Goal: Information Seeking & Learning: Learn about a topic

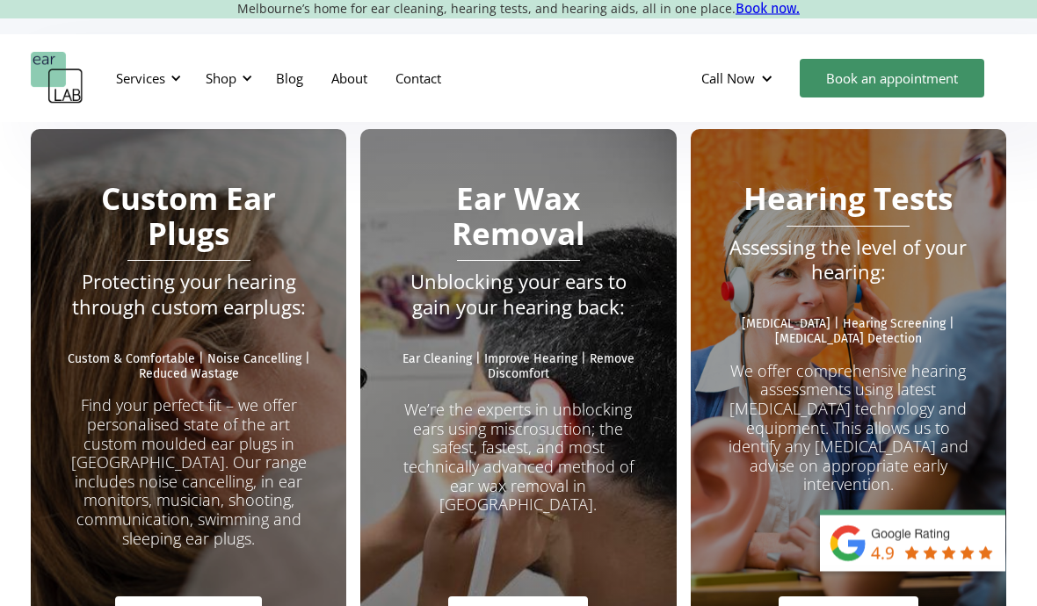
scroll to position [3059, 0]
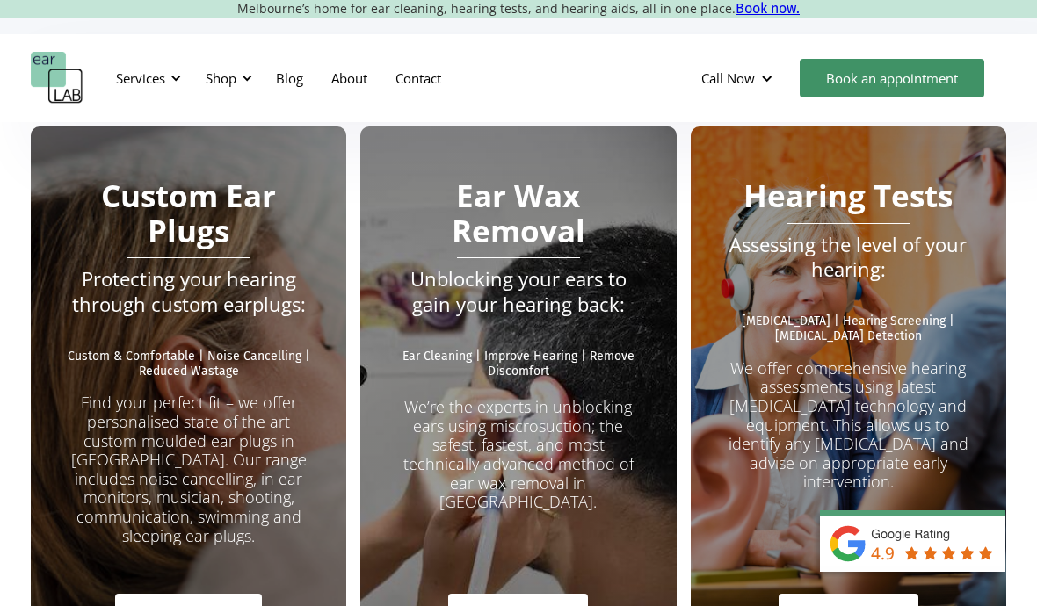
click at [908, 359] on p "We offer comprehensive hearing assessments using latest audiology technology an…" at bounding box center [848, 425] width 245 height 133
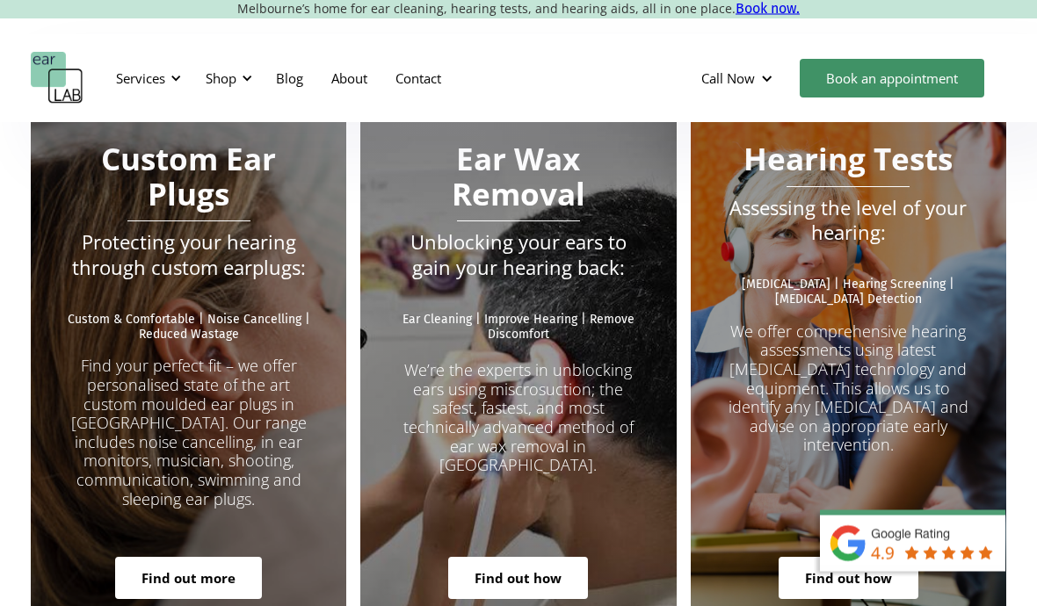
scroll to position [3095, 0]
click at [854, 557] on link "Find out how" at bounding box center [848, 578] width 140 height 42
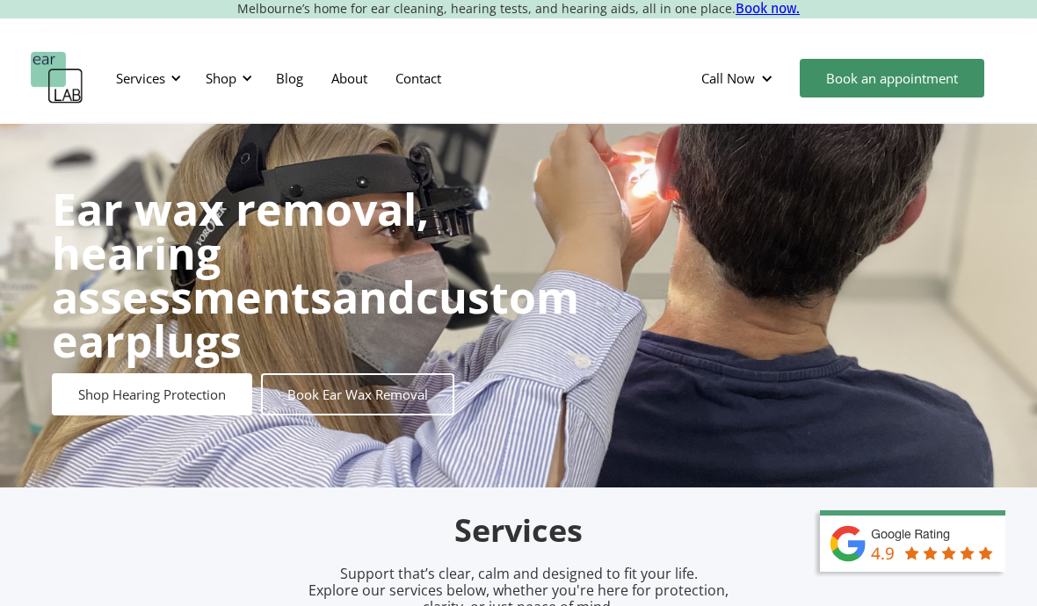
scroll to position [3172, 0]
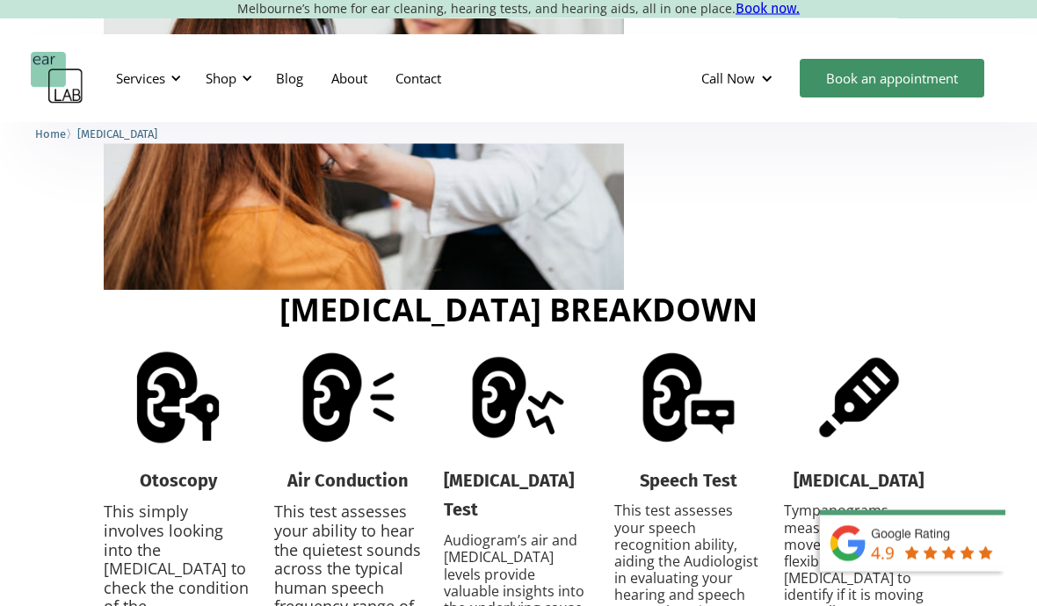
scroll to position [2336, 0]
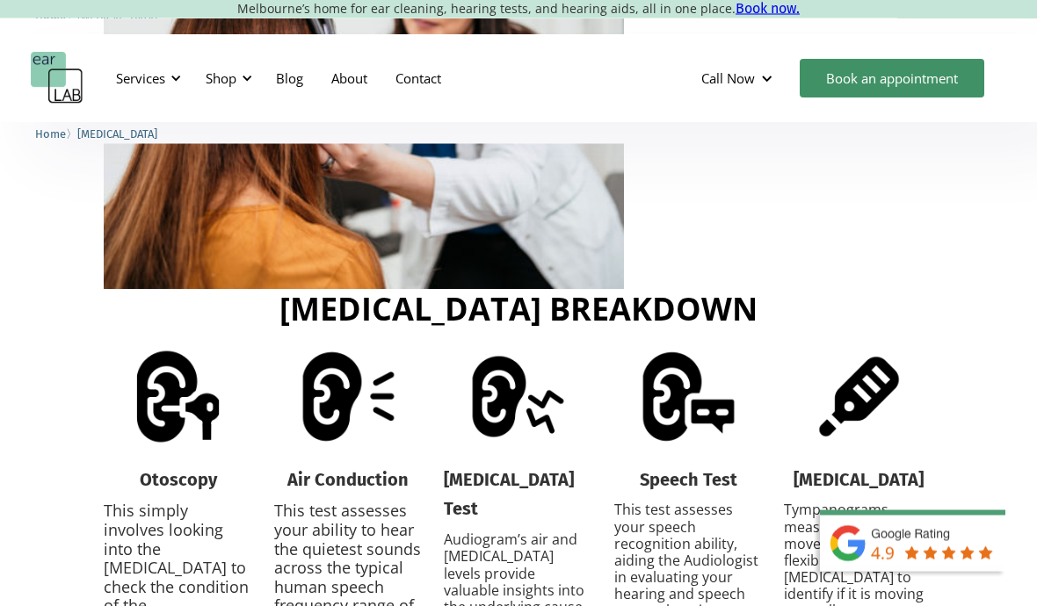
click at [856, 358] on img at bounding box center [858, 397] width 99 height 99
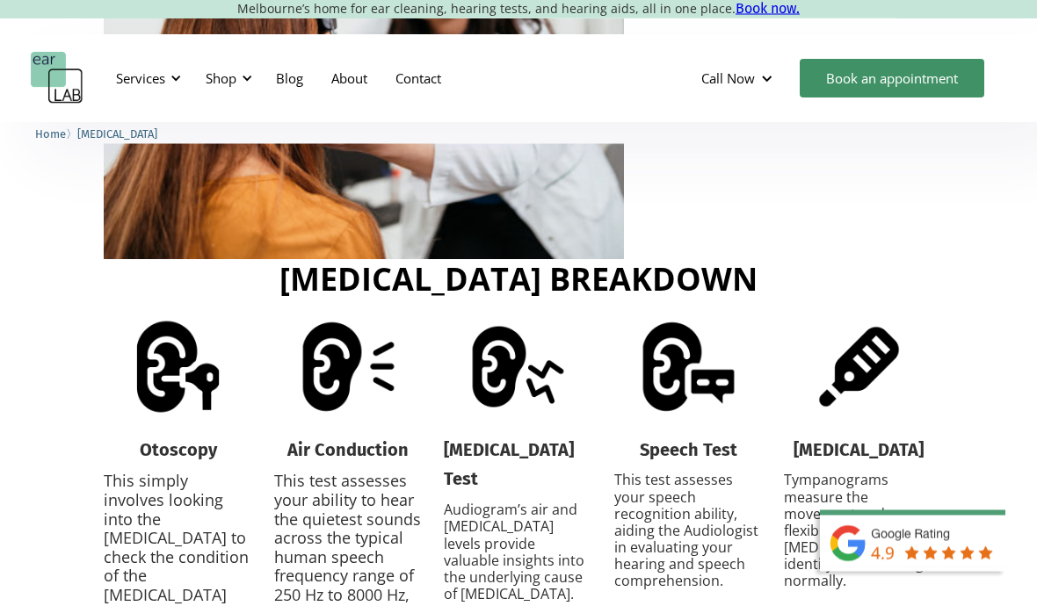
scroll to position [2367, 0]
click at [937, 324] on div "What happens at my appointment? A typical hearing assessment appointment usuall…" at bounding box center [518, 89] width 1037 height 1179
click at [949, 352] on div "What happens at my appointment? A typical hearing assessment appointment usuall…" at bounding box center [518, 89] width 1037 height 1179
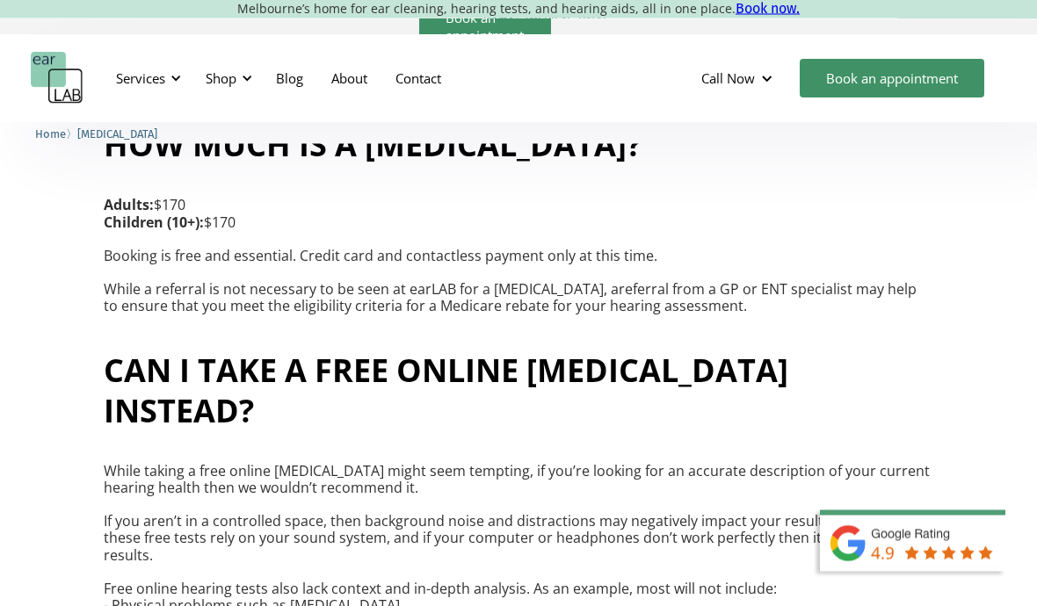
scroll to position [4152, 0]
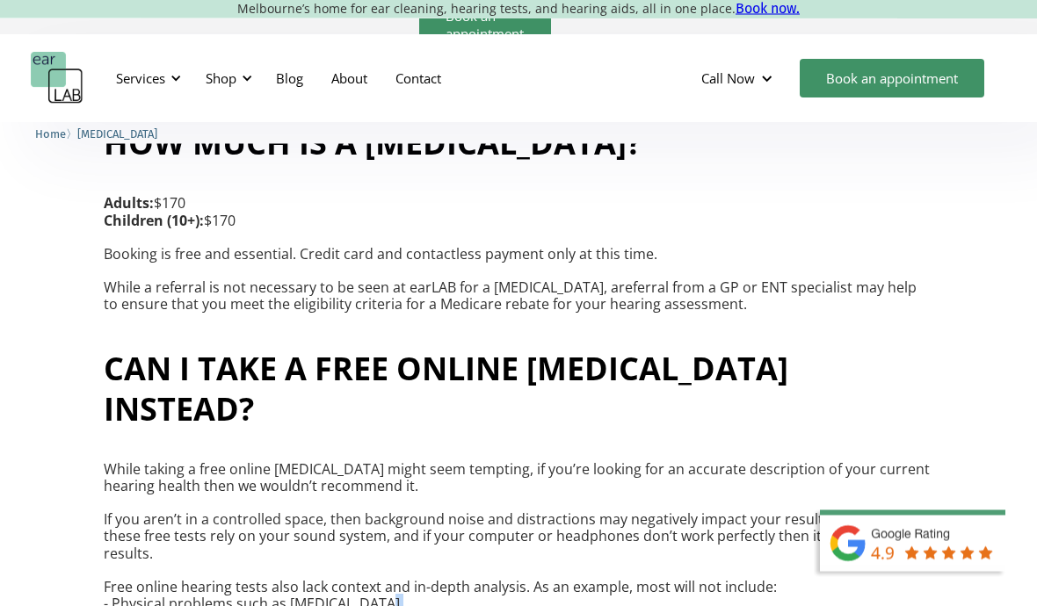
click at [956, 360] on div "Can I take a free online hearing test instead? While taking a free online heari…" at bounding box center [518, 557] width 1037 height 451
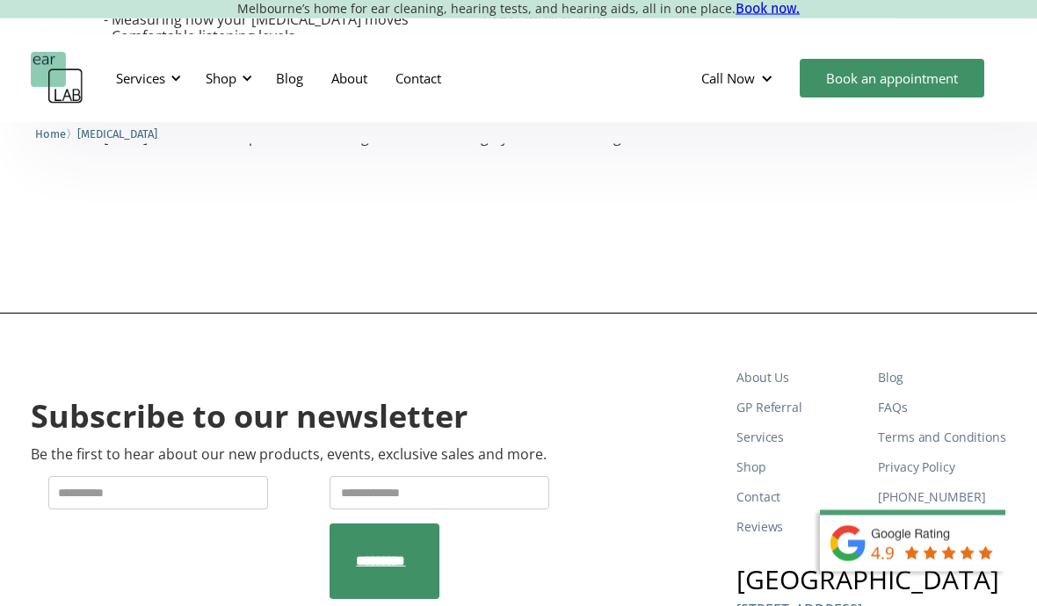
scroll to position [4767, 0]
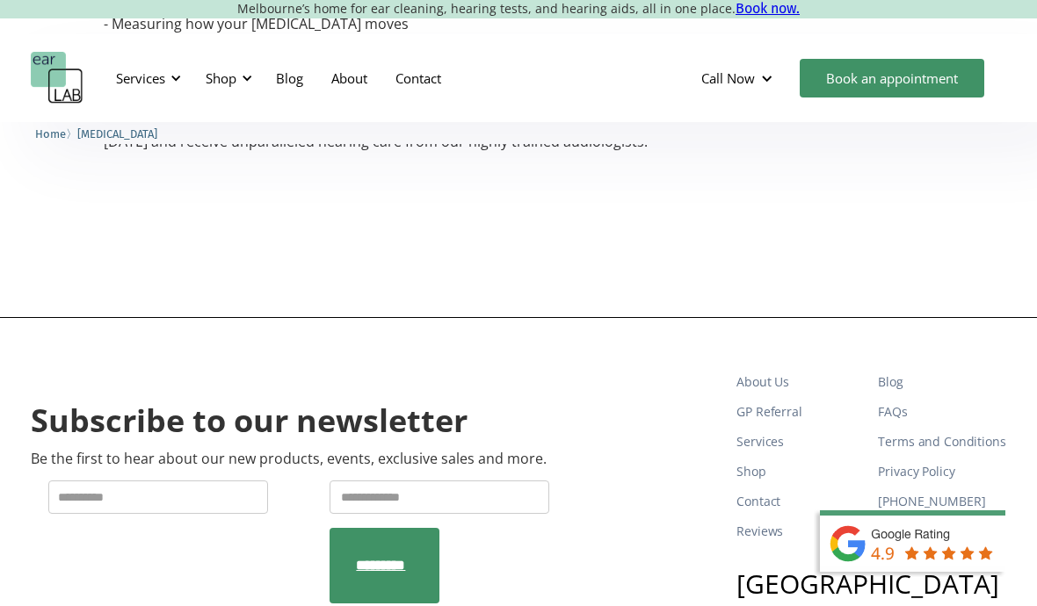
click at [764, 457] on link "Shop" at bounding box center [799, 472] width 127 height 30
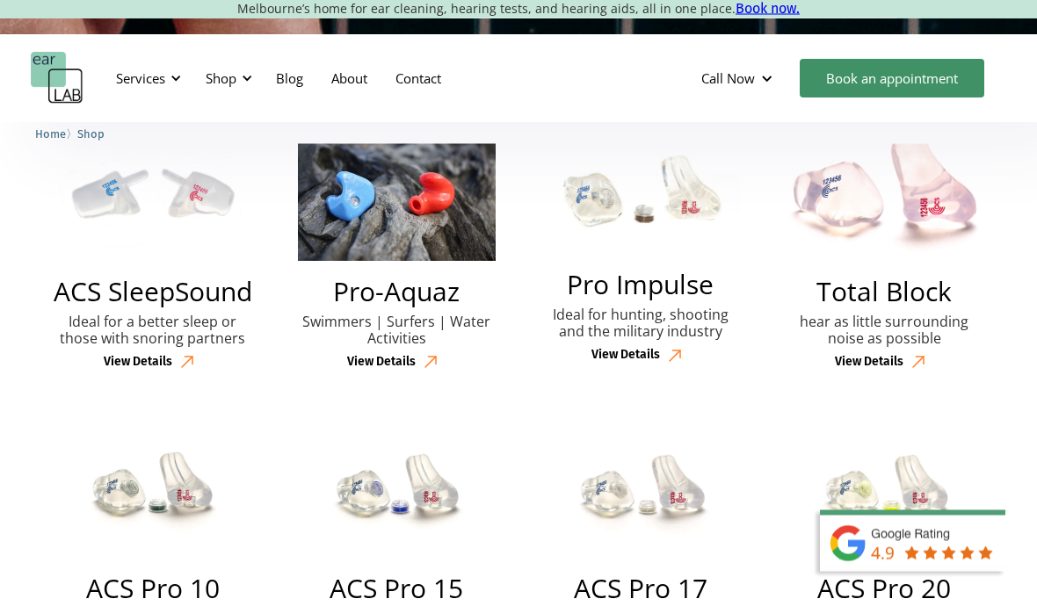
scroll to position [507, 0]
